Goal: Find specific page/section: Find specific page/section

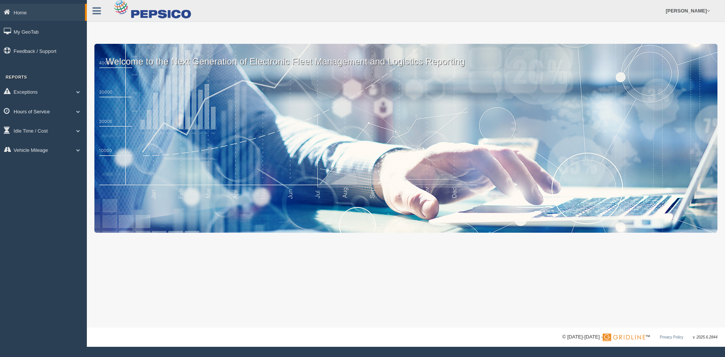
click at [33, 114] on link "Hours of Service" at bounding box center [43, 111] width 87 height 17
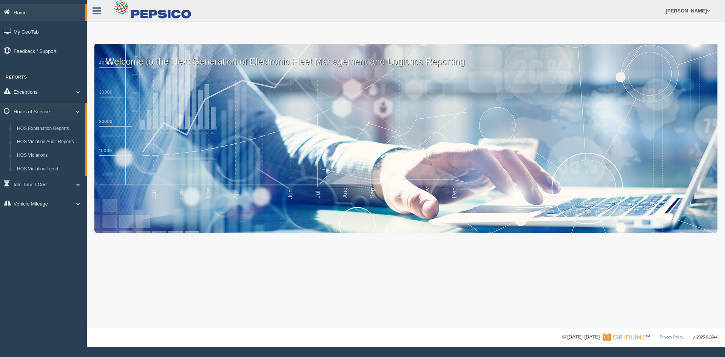
click at [76, 93] on span at bounding box center [78, 92] width 10 height 4
click at [74, 166] on span at bounding box center [78, 165] width 10 height 4
click at [57, 129] on link "HOS Explanation Reports" at bounding box center [49, 129] width 71 height 14
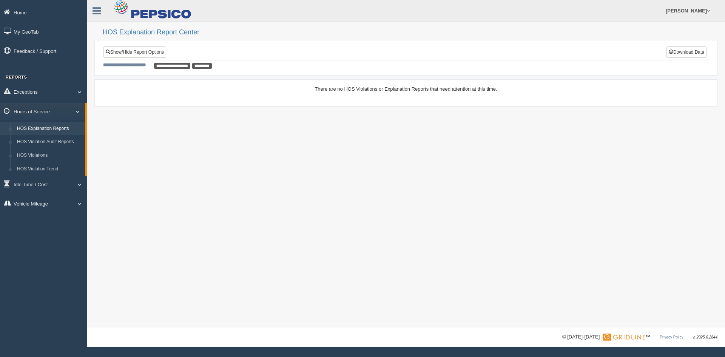
click at [45, 204] on link "Vehicle Mileage" at bounding box center [43, 203] width 87 height 17
